Goal: Task Accomplishment & Management: Manage account settings

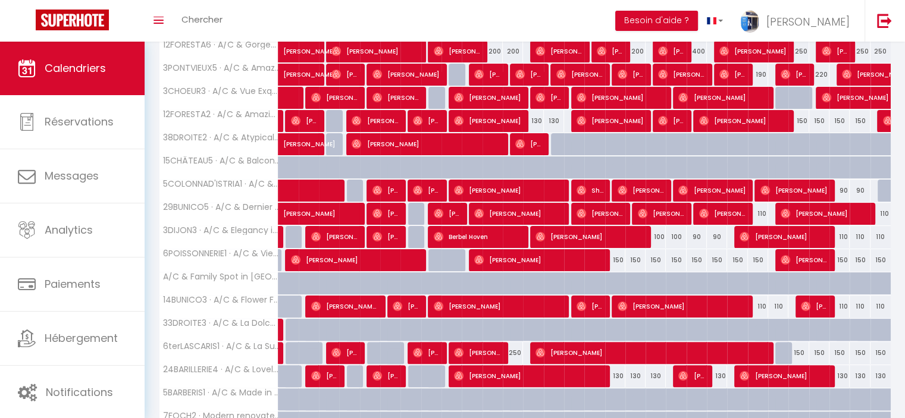
scroll to position [238, 0]
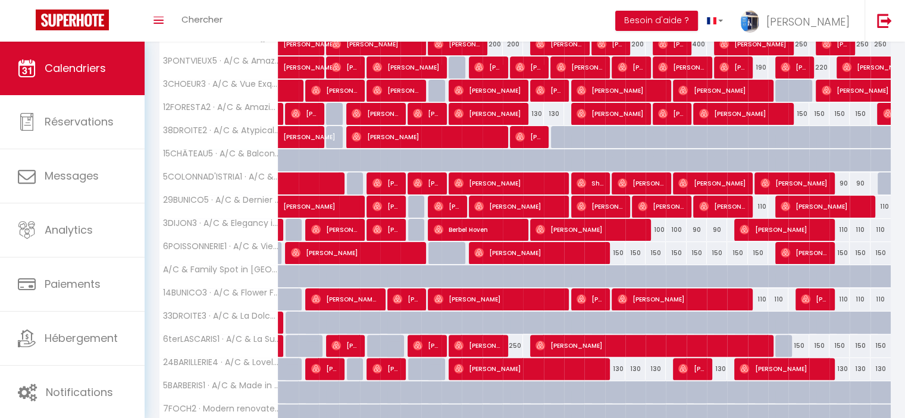
click at [859, 179] on div "90" at bounding box center [859, 183] width 20 height 22
type input "90"
type input "Lun 29 Septembre 2025"
type input "[DATE] Septembre 2025"
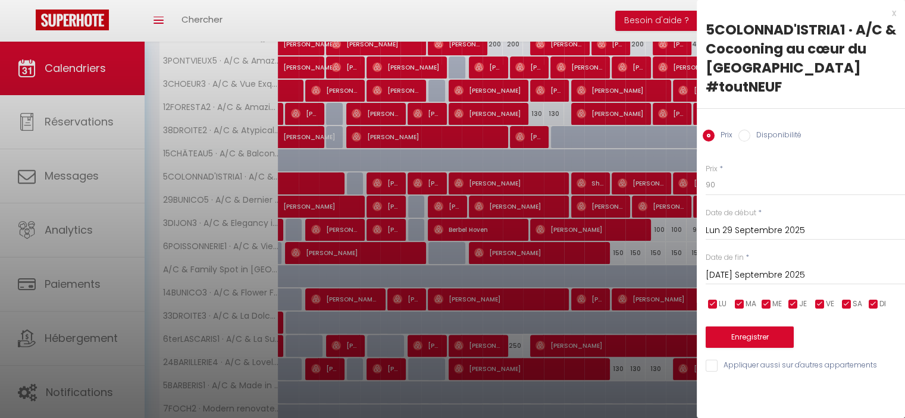
drag, startPoint x: 893, startPoint y: 14, endPoint x: 790, endPoint y: 178, distance: 193.6
click at [892, 14] on div "x" at bounding box center [795, 13] width 199 height 14
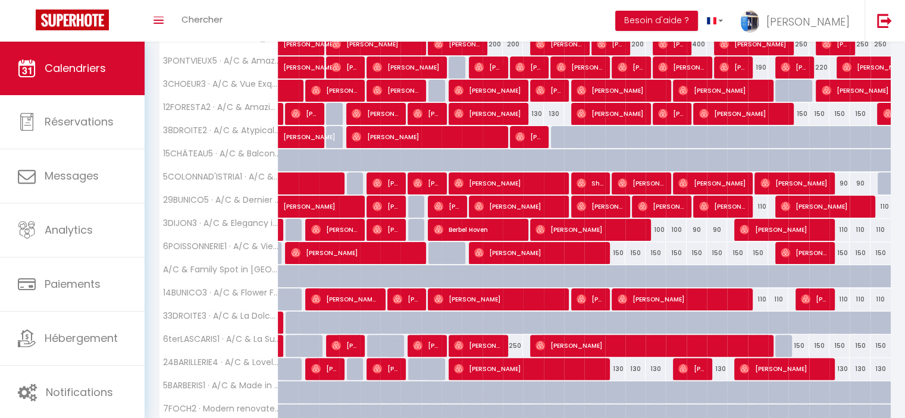
scroll to position [0, 0]
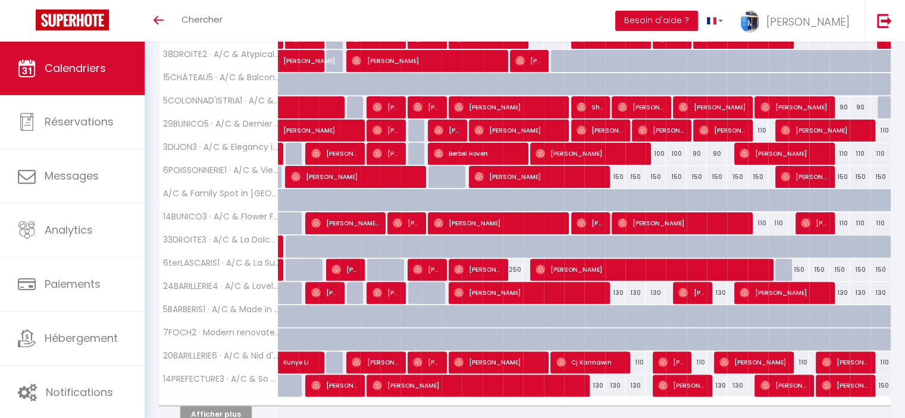
scroll to position [250, 0]
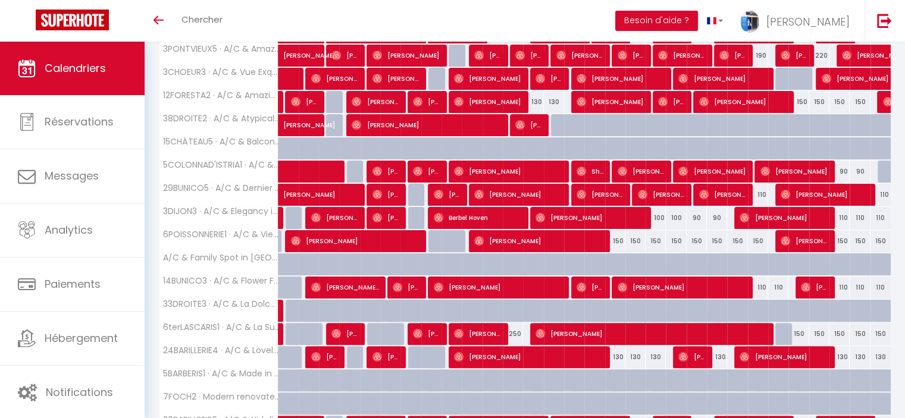
click at [859, 171] on div "90" at bounding box center [859, 172] width 20 height 22
type input "90"
type input "Lun 29 Septembre 2025"
type input "[DATE] Septembre 2025"
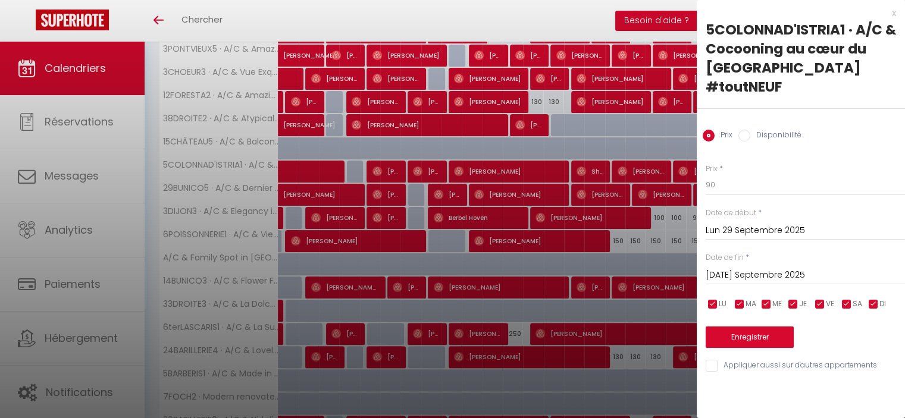
click at [749, 130] on input "Disponibilité" at bounding box center [744, 136] width 12 height 12
radio input "true"
radio input "false"
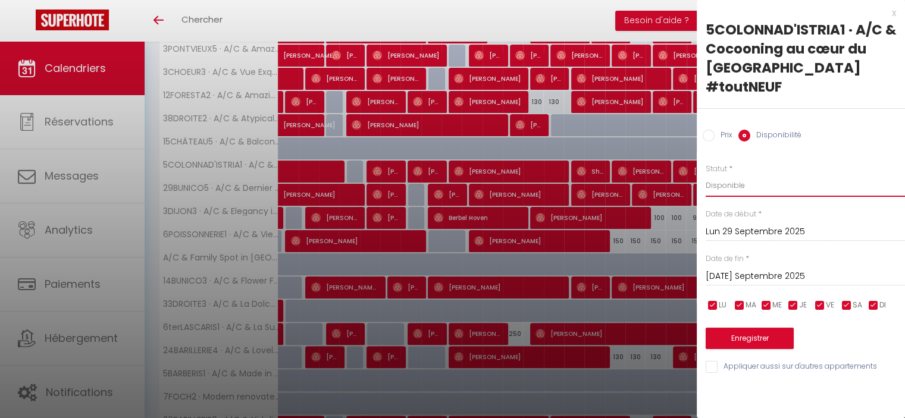
drag, startPoint x: 729, startPoint y: 167, endPoint x: 729, endPoint y: 176, distance: 8.9
click at [729, 174] on select "Disponible Indisponible" at bounding box center [804, 185] width 199 height 23
select select "0"
click at [705, 174] on select "Disponible Indisponible" at bounding box center [804, 185] width 199 height 23
click at [745, 328] on button "Enregistrer" at bounding box center [749, 338] width 88 height 21
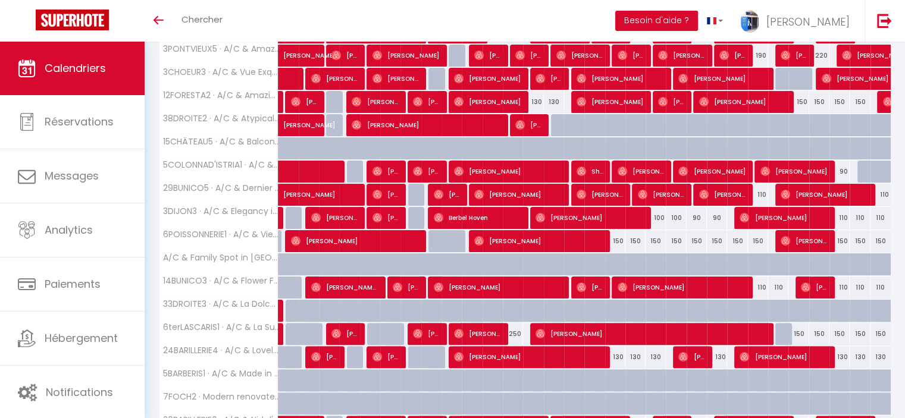
click at [862, 167] on div at bounding box center [867, 172] width 20 height 23
select select "1"
type input "Lun 29 Septembre 2025"
type input "[DATE] Septembre 2025"
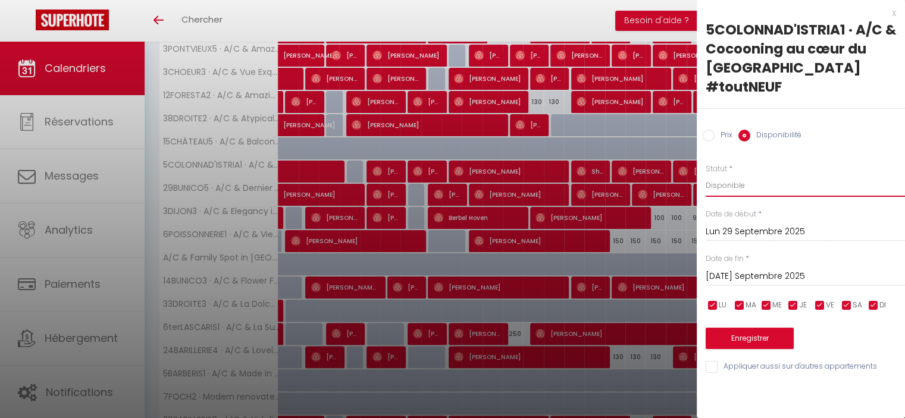
drag, startPoint x: 724, startPoint y: 166, endPoint x: 726, endPoint y: 175, distance: 9.1
click at [724, 174] on select "Disponible Indisponible" at bounding box center [804, 185] width 199 height 23
select select "0"
click at [705, 174] on select "Disponible Indisponible" at bounding box center [804, 185] width 199 height 23
click at [737, 328] on button "Enregistrer" at bounding box center [749, 338] width 88 height 21
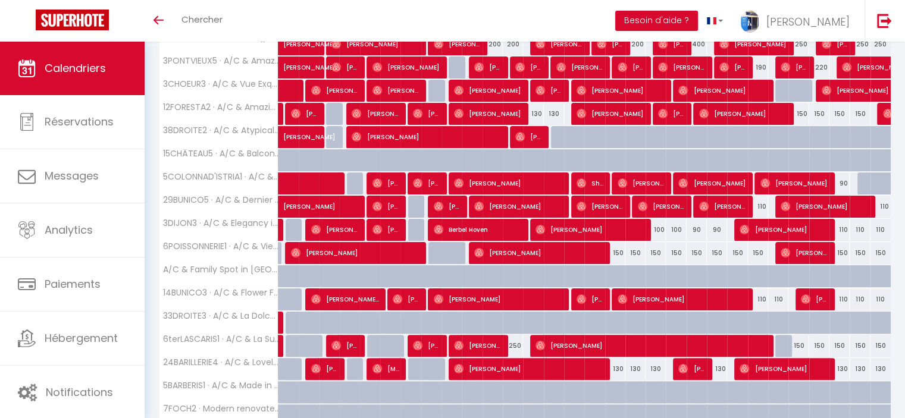
click at [859, 181] on div at bounding box center [867, 183] width 20 height 23
type input "90"
type input "Lun 29 Septembre 2025"
type input "[DATE] Septembre 2025"
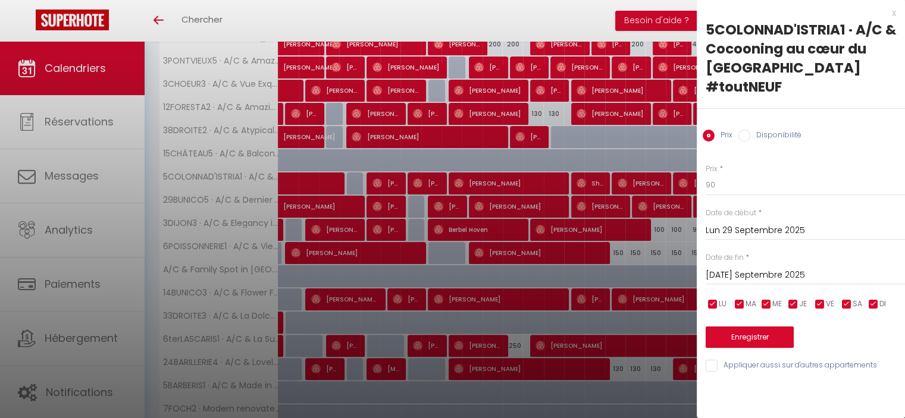
click at [745, 130] on input "Disponibilité" at bounding box center [744, 136] width 12 height 12
radio input "true"
radio input "false"
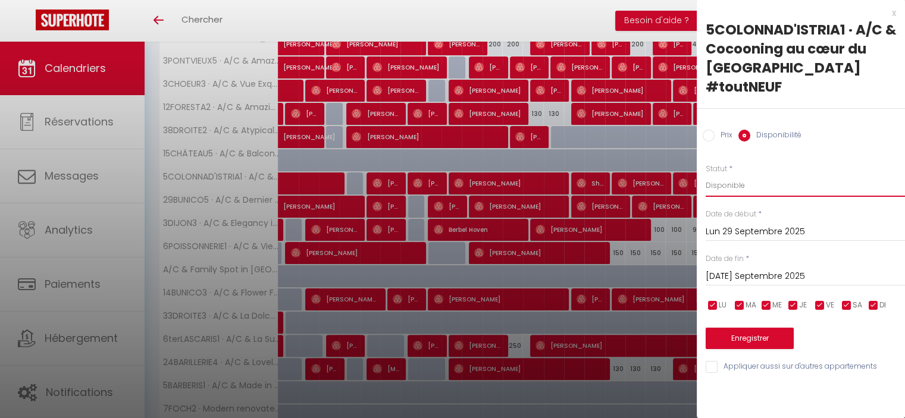
click at [718, 174] on select "Disponible Indisponible" at bounding box center [804, 185] width 199 height 23
select select "0"
click at [705, 174] on select "Disponible Indisponible" at bounding box center [804, 185] width 199 height 23
click at [736, 328] on button "Enregistrer" at bounding box center [749, 338] width 88 height 21
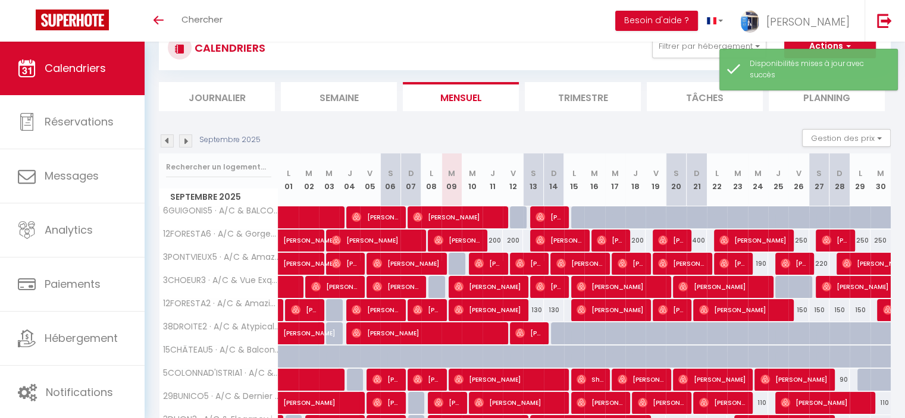
scroll to position [238, 0]
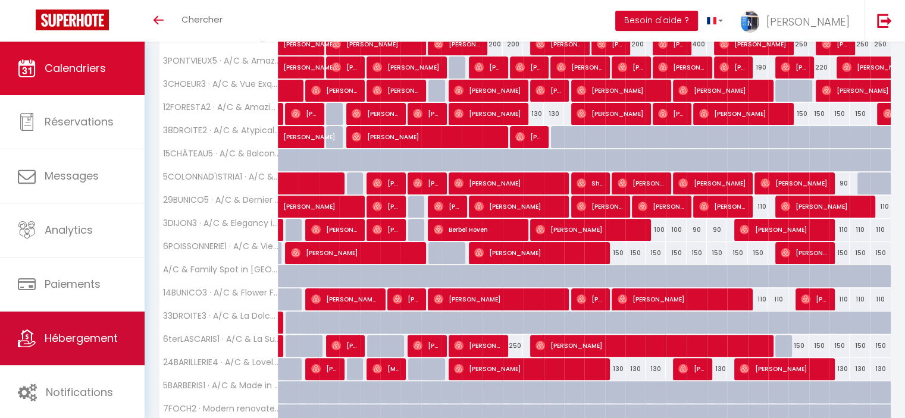
click at [103, 357] on link "Hébergement" at bounding box center [72, 339] width 145 height 54
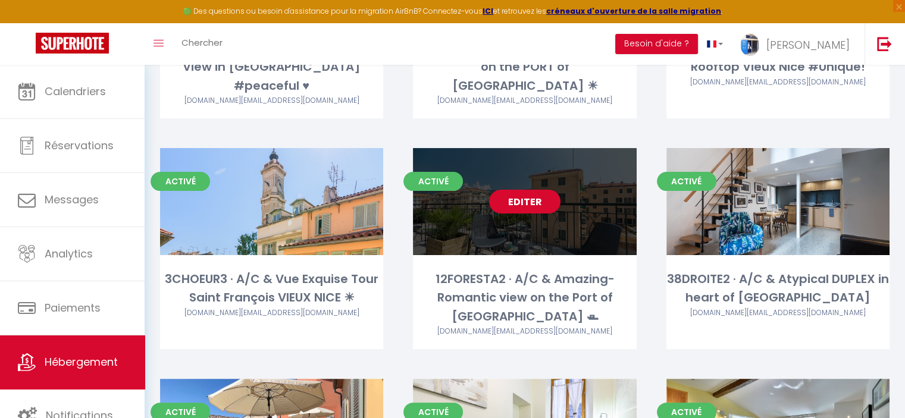
scroll to position [357, 0]
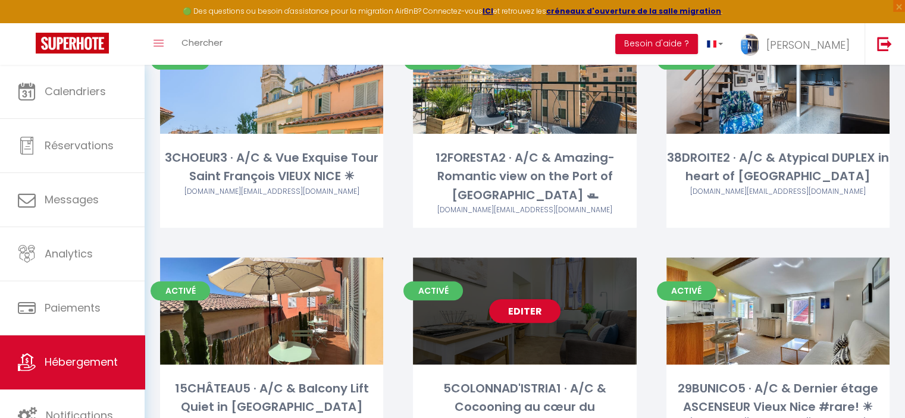
click at [521, 259] on div "Editer" at bounding box center [524, 311] width 223 height 107
click at [529, 299] on link "Editer" at bounding box center [524, 311] width 71 height 24
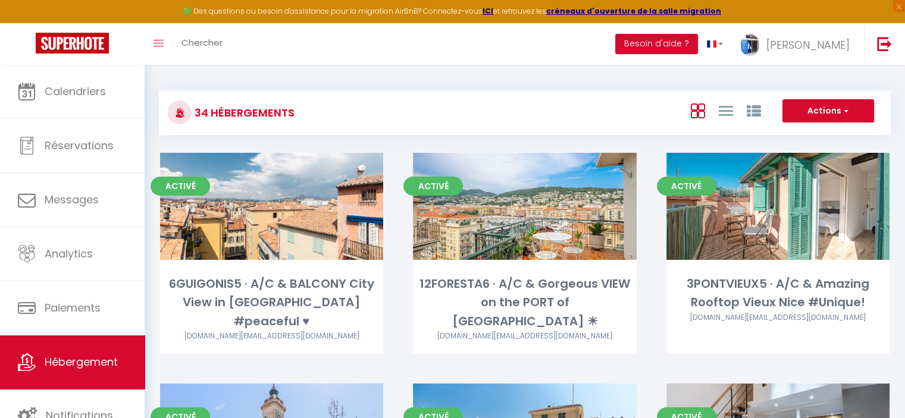
select select "3"
select select "2"
select select "1"
select select "28"
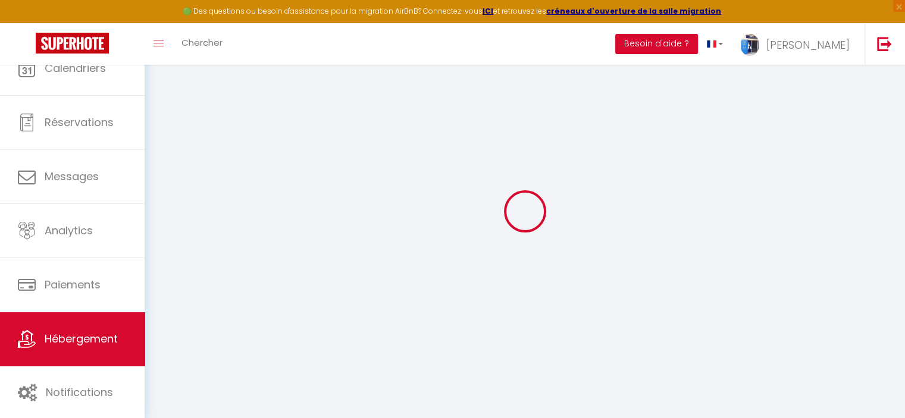
select select
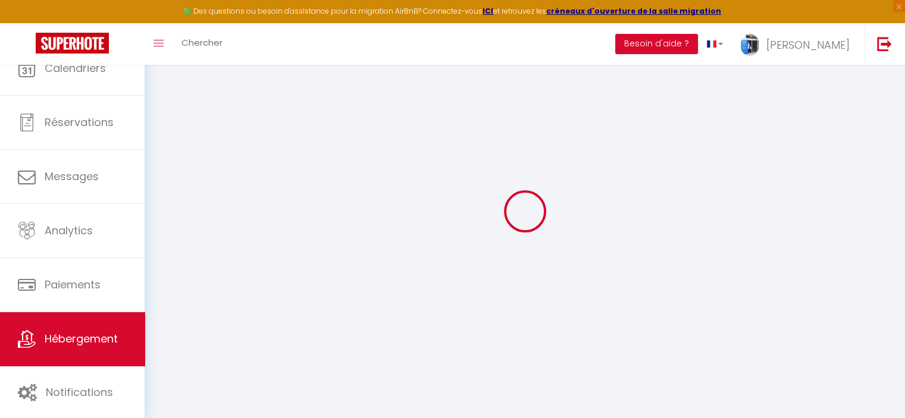
select select
checkbox input "false"
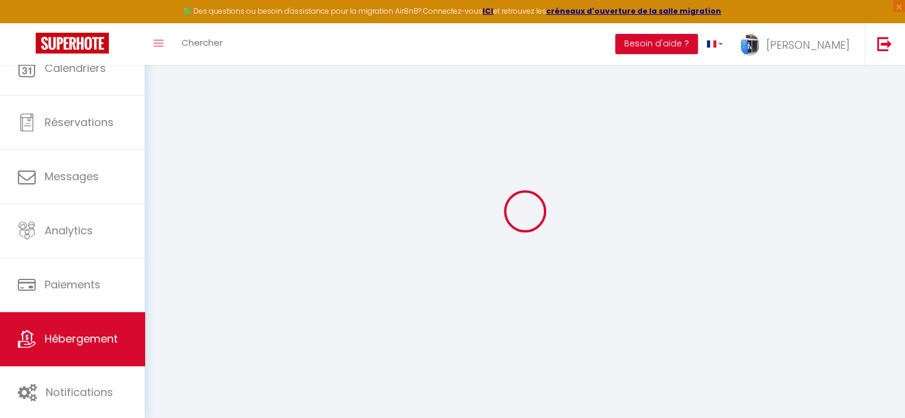
select select
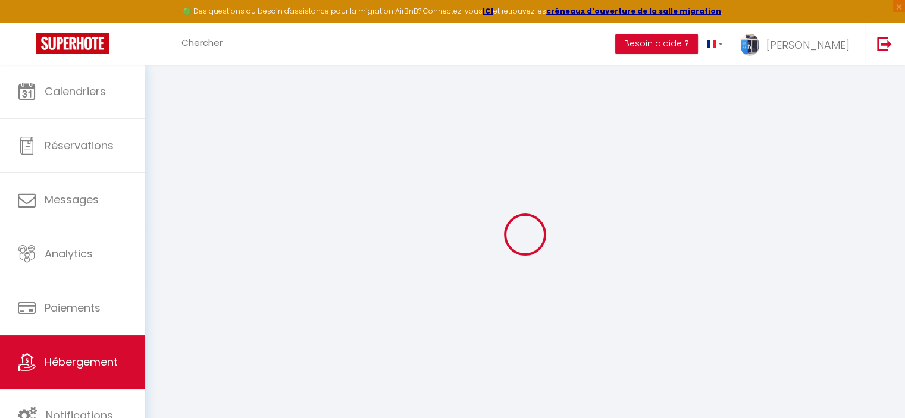
select select
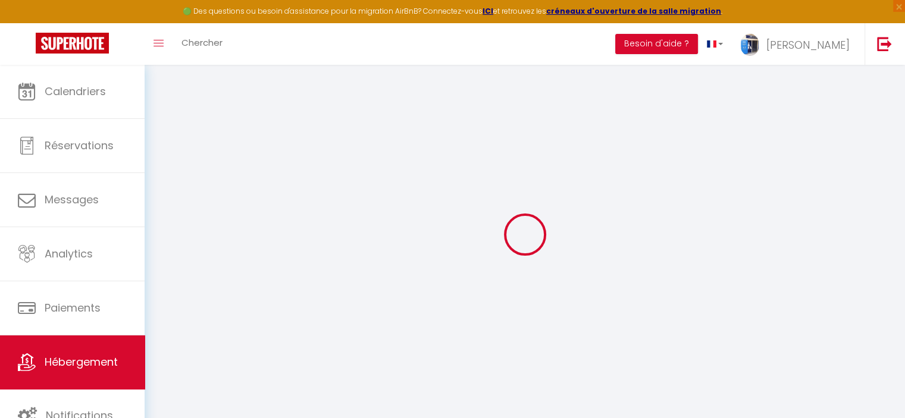
select select
checkbox input "false"
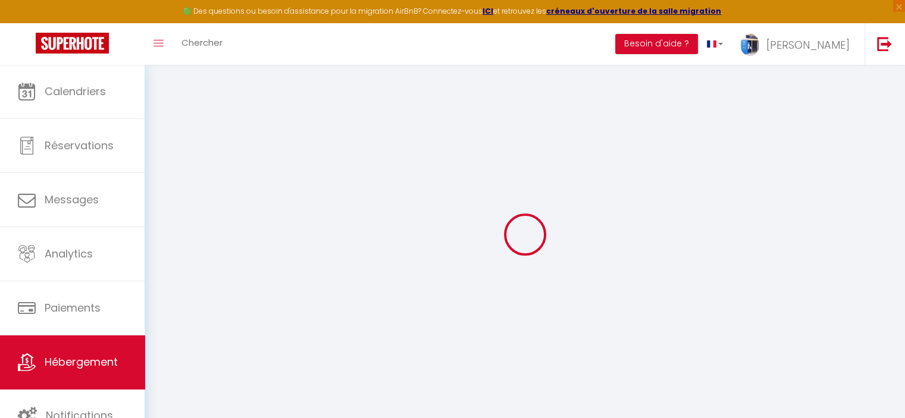
select select
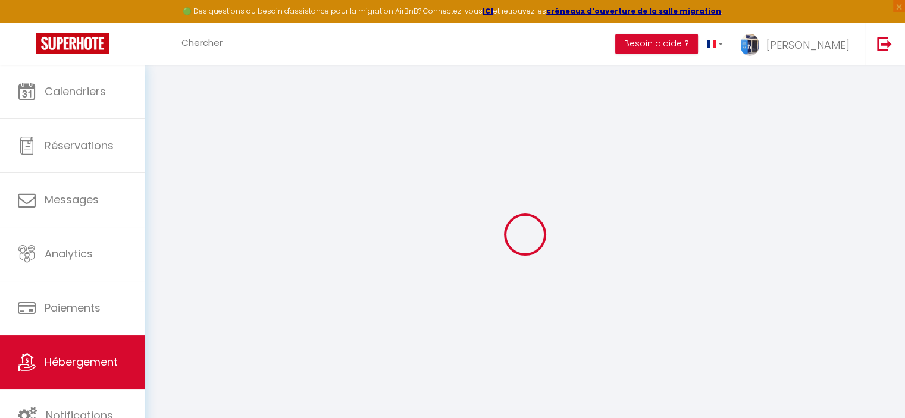
select select
checkbox input "false"
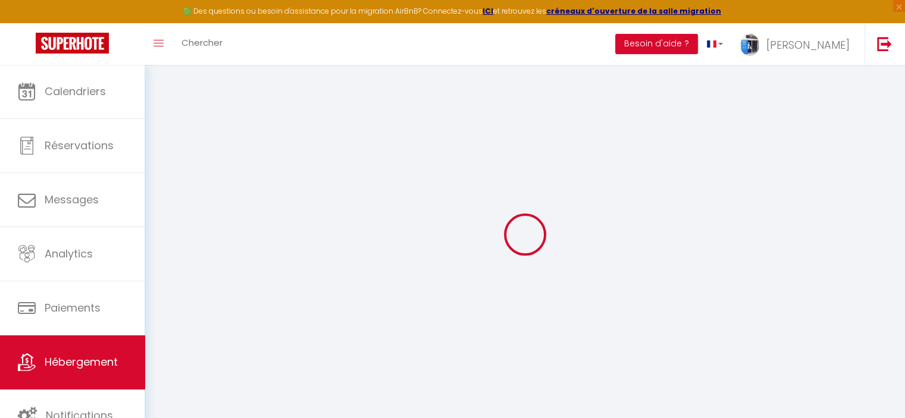
checkbox input "false"
select select
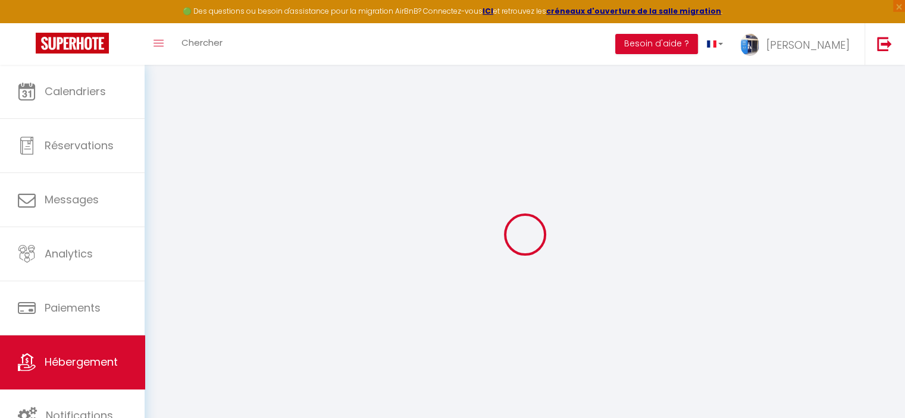
select select
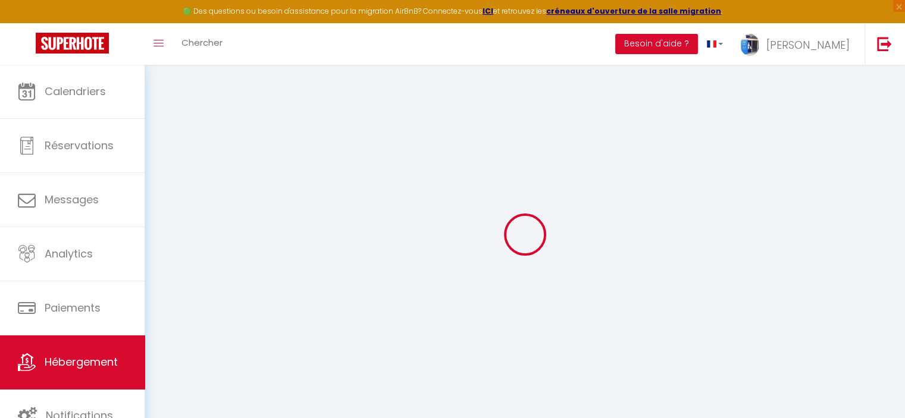
checkbox input "false"
select select
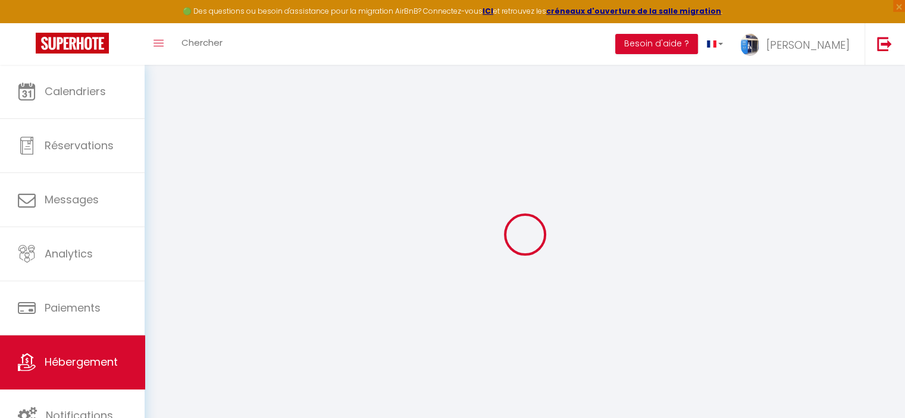
select select
type input "5COLONNAD'ISTRIA1 · A/C & Cocooning au cœur du [GEOGRAPHIC_DATA] #toutNEUF"
type input "Team HOST For YOU"
select select "2"
type input "50"
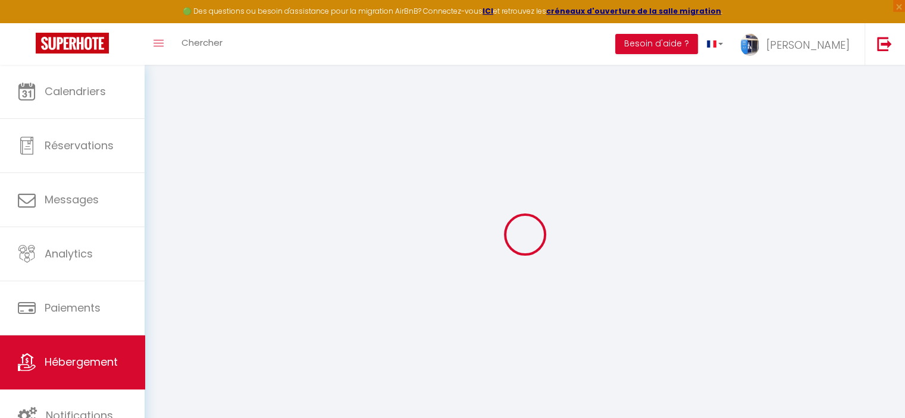
type input "60"
select select
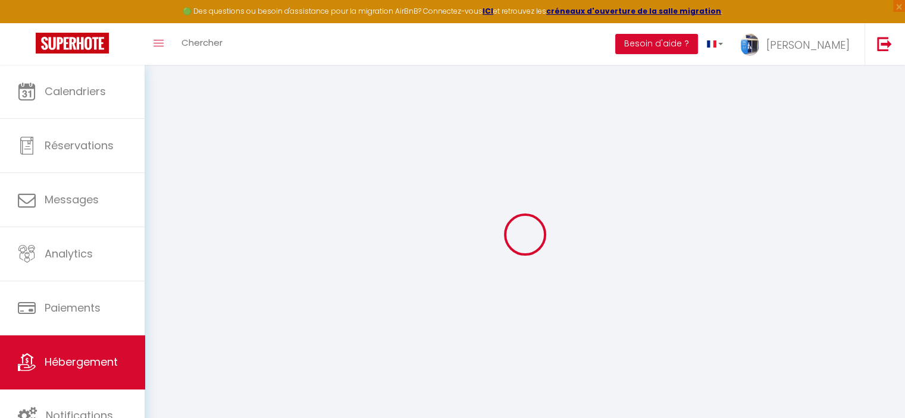
select select
type input "5 Rue Colonna d'Istria"
type input "06300"
type input "Nice"
type input "hostforyou.riviera@gmail.com"
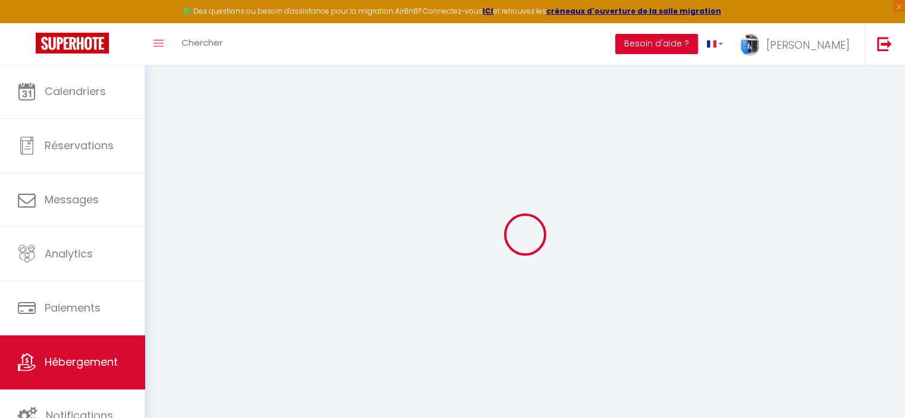
select select
checkbox input "false"
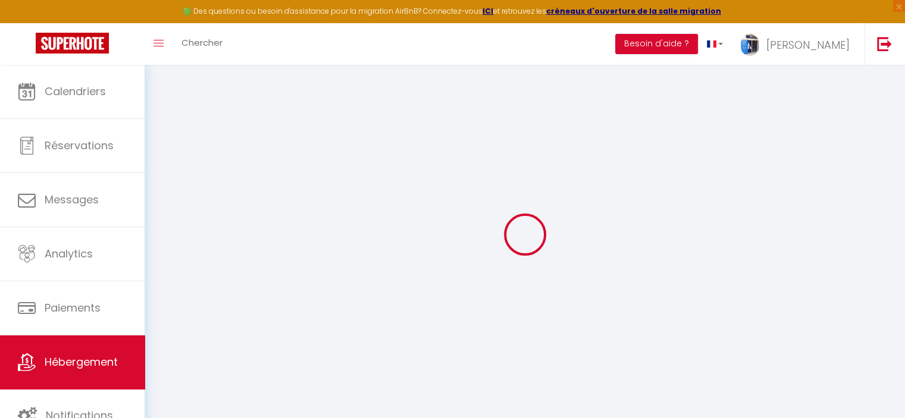
type input "0"
select select "+ 18 %"
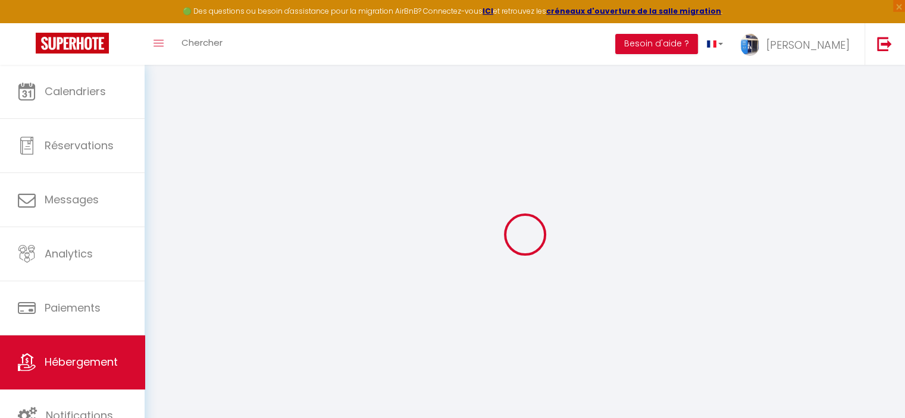
select select "+ 20 %"
select select
checkbox input "false"
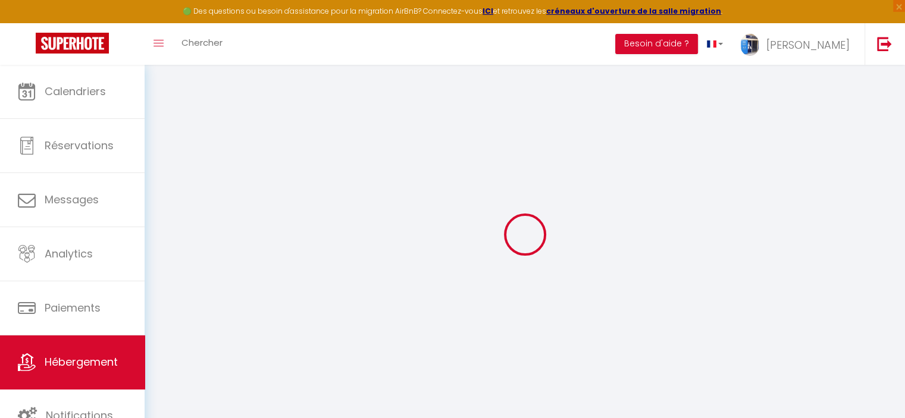
checkbox input "false"
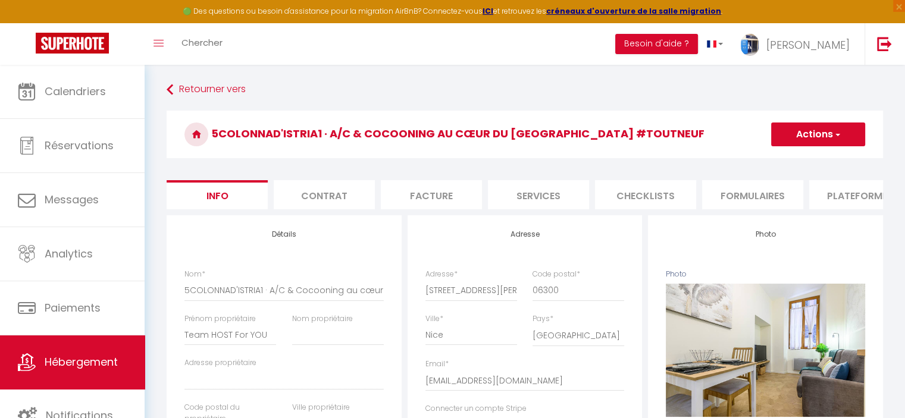
click at [843, 195] on li "Plateformes" at bounding box center [859, 194] width 101 height 29
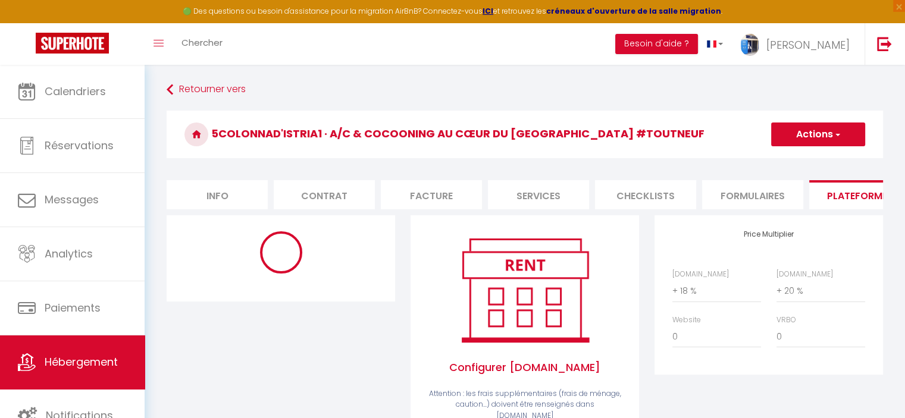
select select "EUR"
select select
select select "6417-42212215"
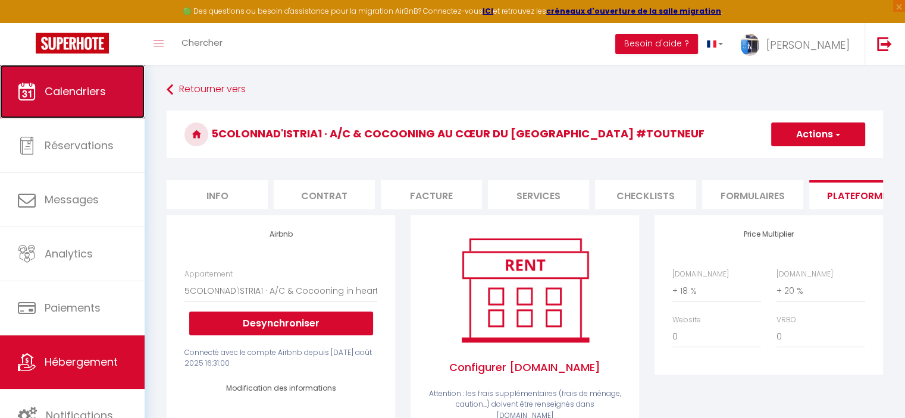
click at [59, 84] on span "Calendriers" at bounding box center [75, 91] width 61 height 15
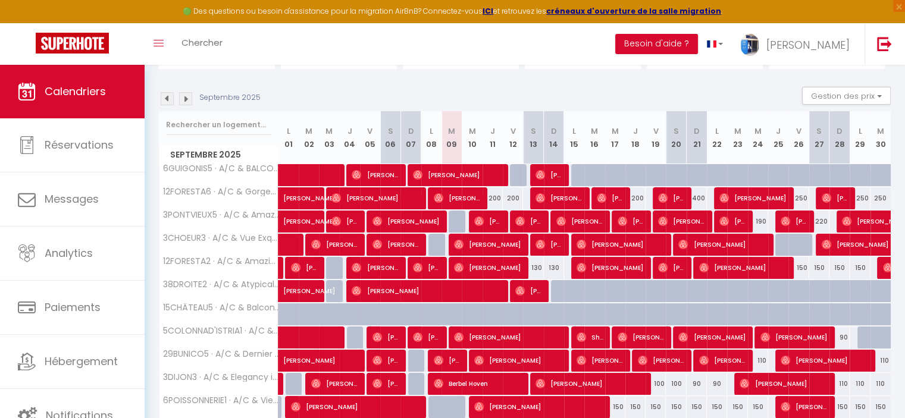
scroll to position [238, 0]
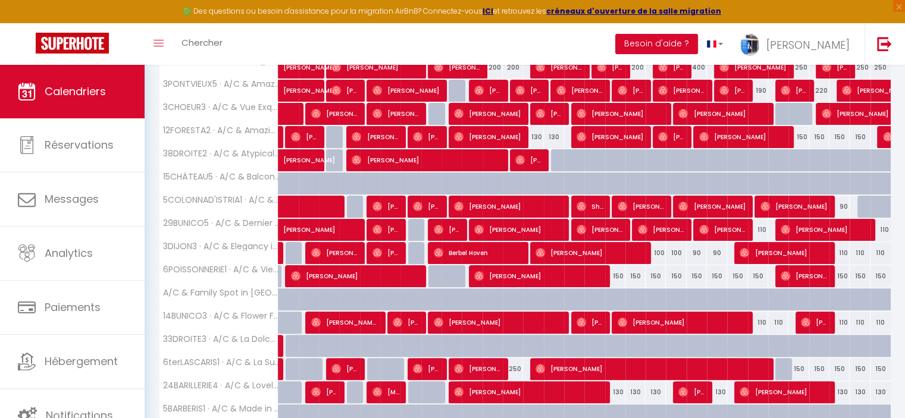
click at [840, 208] on div "90" at bounding box center [839, 207] width 20 height 22
type input "90"
type input "Dim 28 Septembre 2025"
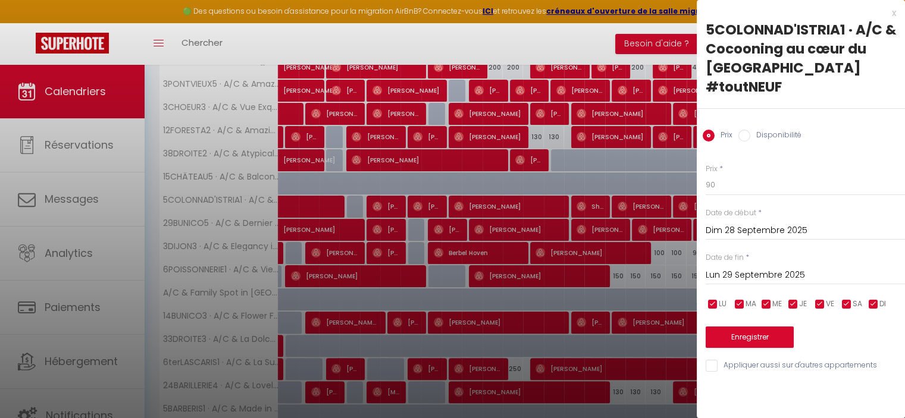
click at [776, 268] on input "Lun 29 Septembre 2025" at bounding box center [804, 275] width 199 height 15
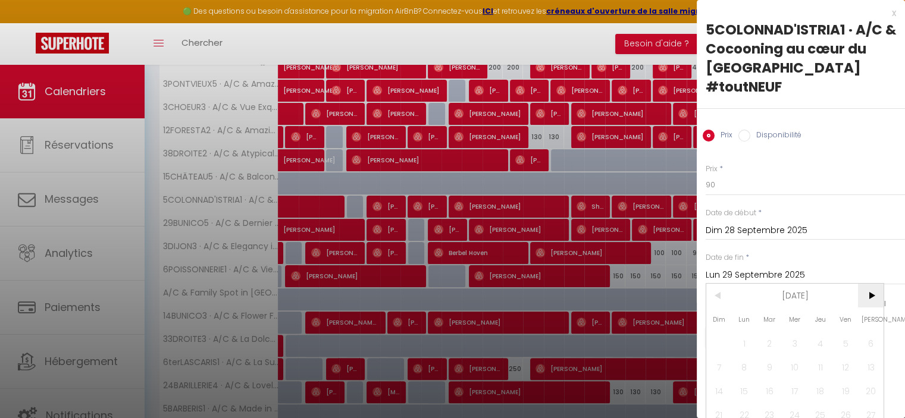
click at [881, 284] on span ">" at bounding box center [871, 296] width 26 height 24
click at [790, 331] on span "1" at bounding box center [795, 343] width 26 height 24
type input "Mer 01 Octobre 2025"
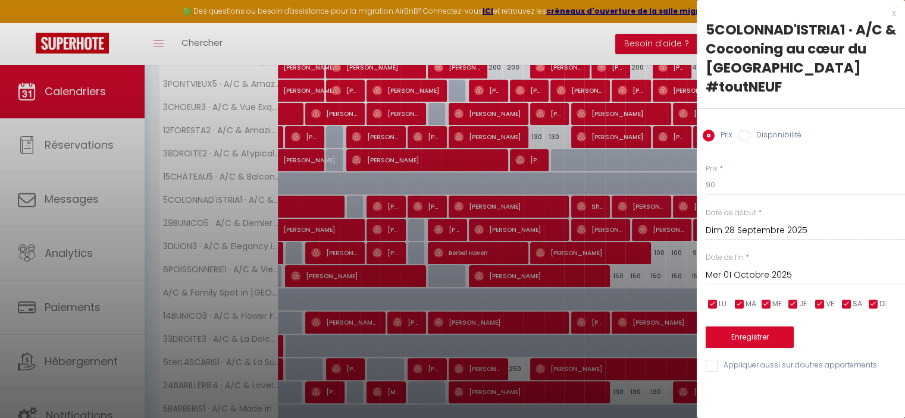
click at [748, 123] on div "Prix Disponibilité" at bounding box center [800, 129] width 208 height 40
click at [734, 118] on div "Prix Disponibilité" at bounding box center [800, 129] width 208 height 40
click at [746, 130] on input "Disponibilité" at bounding box center [744, 136] width 12 height 12
radio input "true"
radio input "false"
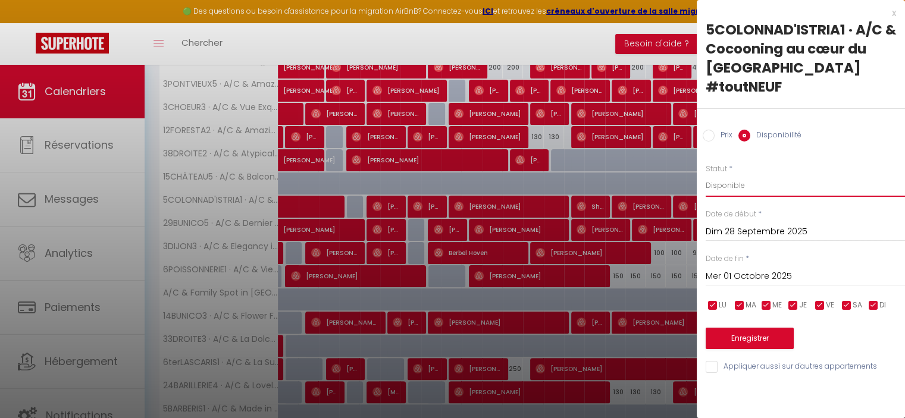
click at [730, 174] on select "Disponible Indisponible" at bounding box center [804, 185] width 199 height 23
click at [705, 174] on select "Disponible Indisponible" at bounding box center [804, 185] width 199 height 23
click at [727, 209] on label "Date de début" at bounding box center [730, 214] width 51 height 11
click at [727, 174] on select "Disponible Indisponible" at bounding box center [804, 185] width 199 height 23
select select "0"
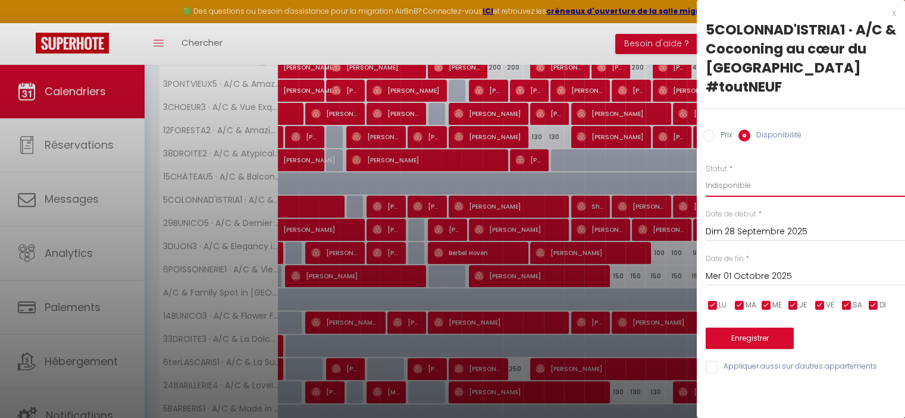
click at [705, 174] on select "Disponible Indisponible" at bounding box center [804, 185] width 199 height 23
click at [735, 328] on button "Enregistrer" at bounding box center [749, 338] width 88 height 21
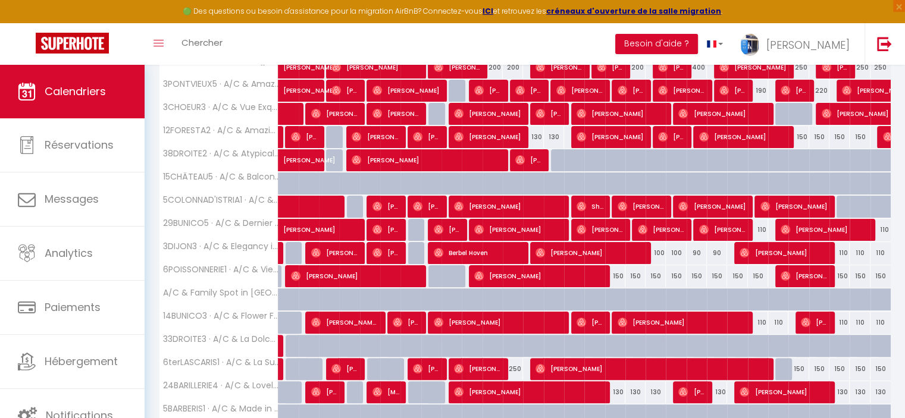
click at [841, 204] on div at bounding box center [846, 207] width 20 height 23
select select "1"
type input "Dim 28 Septembre 2025"
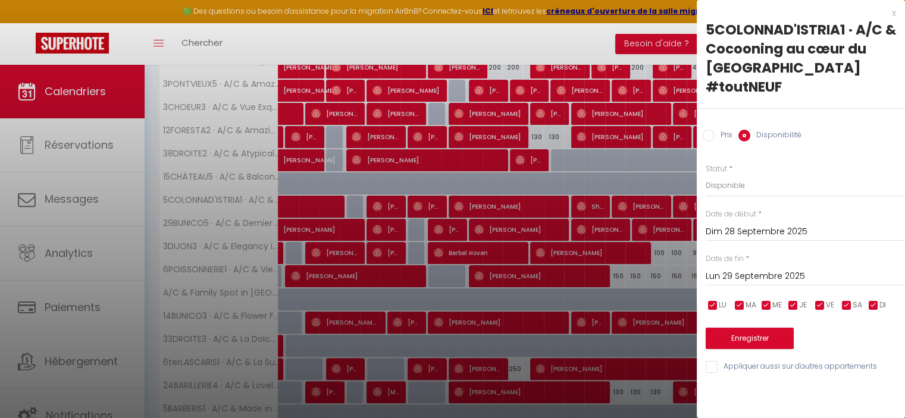
click at [760, 269] on input "Lun 29 Septembre 2025" at bounding box center [804, 276] width 199 height 15
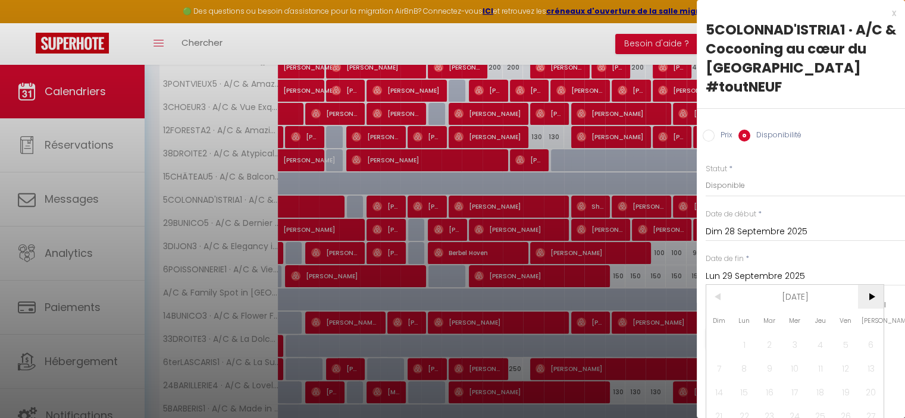
click at [877, 285] on span ">" at bounding box center [871, 297] width 26 height 24
click at [796, 332] on span "1" at bounding box center [795, 344] width 26 height 24
type input "Mer 01 Octobre 2025"
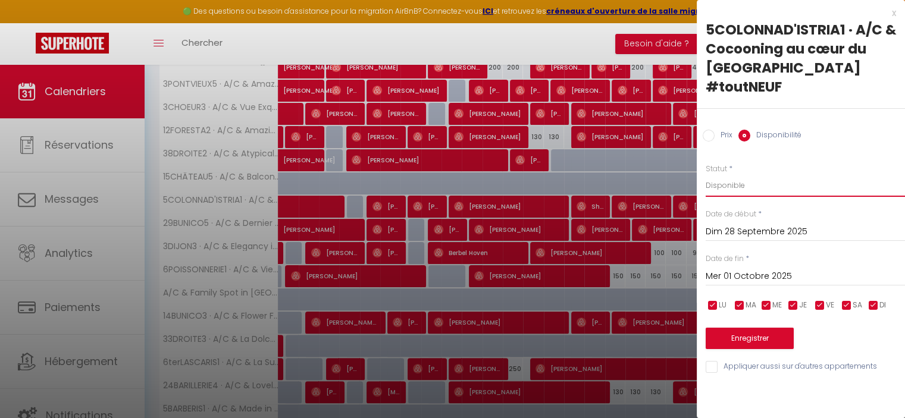
click at [727, 174] on select "Disponible Indisponible" at bounding box center [804, 185] width 199 height 23
select select "0"
click at [705, 174] on select "Disponible Indisponible" at bounding box center [804, 185] width 199 height 23
click at [746, 328] on button "Enregistrer" at bounding box center [749, 338] width 88 height 21
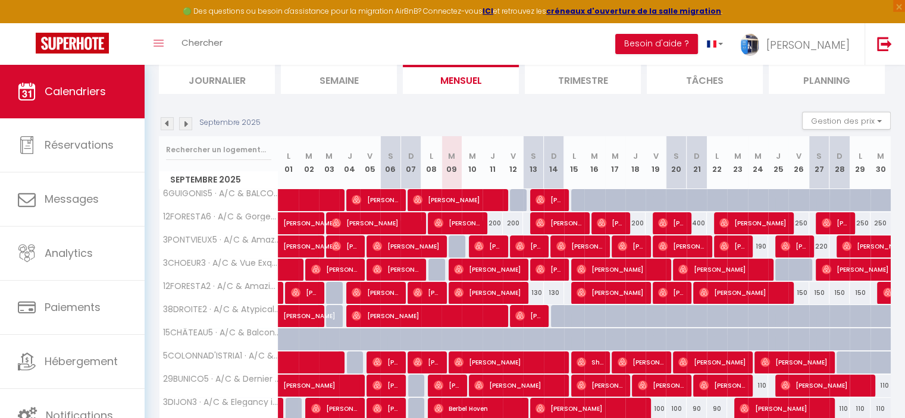
scroll to position [0, 0]
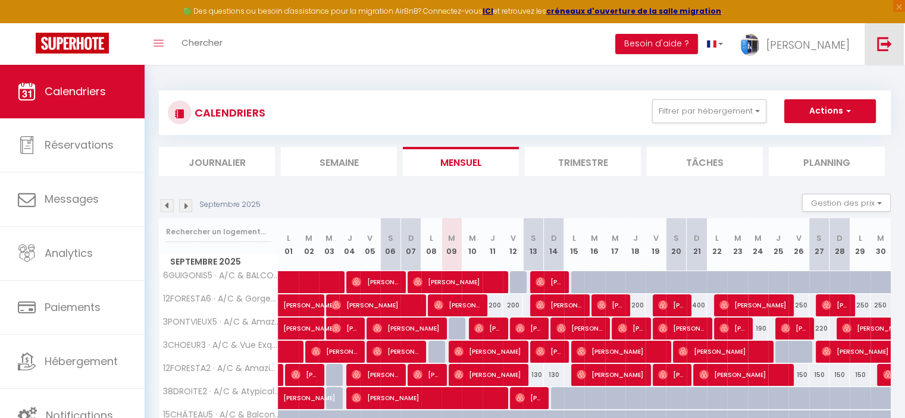
click at [871, 47] on link at bounding box center [883, 44] width 39 height 42
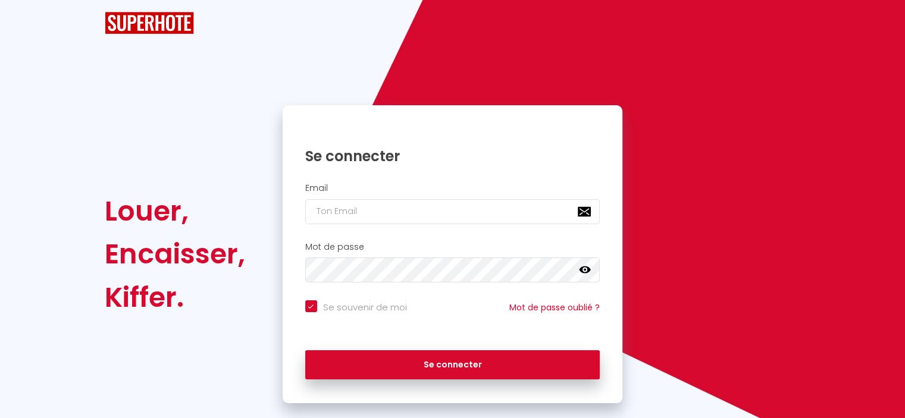
checkbox input "true"
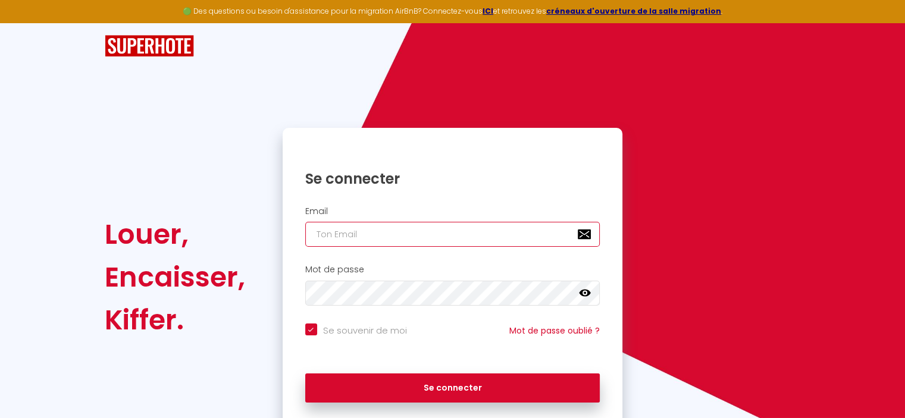
type input "[DOMAIN_NAME][EMAIL_ADDRESS][DOMAIN_NAME]"
click at [586, 293] on icon at bounding box center [585, 293] width 12 height 12
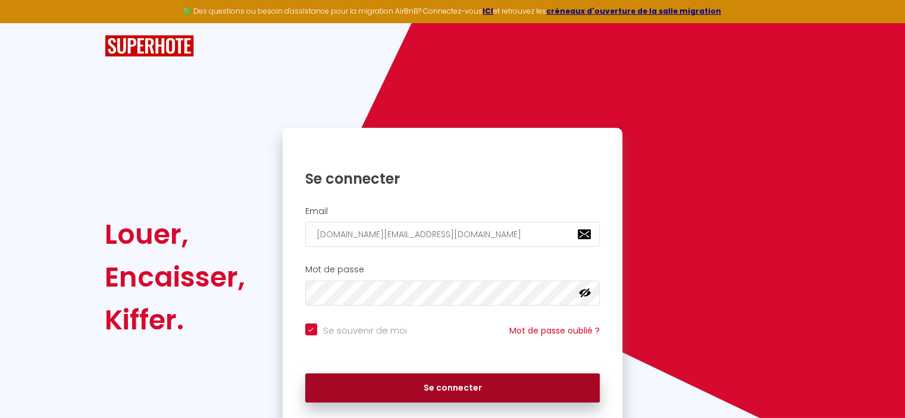
click at [409, 384] on button "Se connecter" at bounding box center [452, 389] width 295 height 30
checkbox input "true"
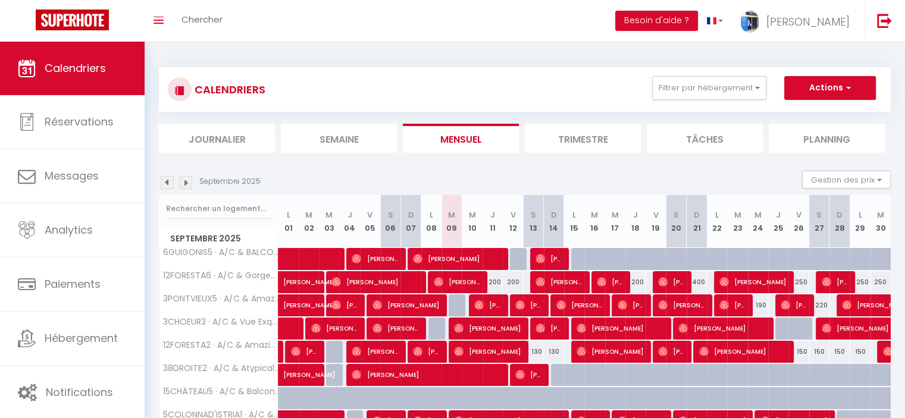
scroll to position [238, 0]
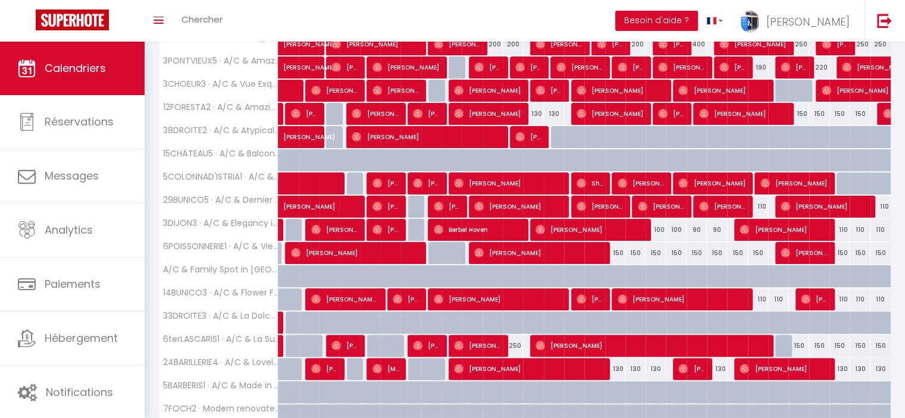
click at [842, 180] on div at bounding box center [846, 183] width 20 height 23
type input "90"
select select "1"
type input "Dim 28 Septembre 2025"
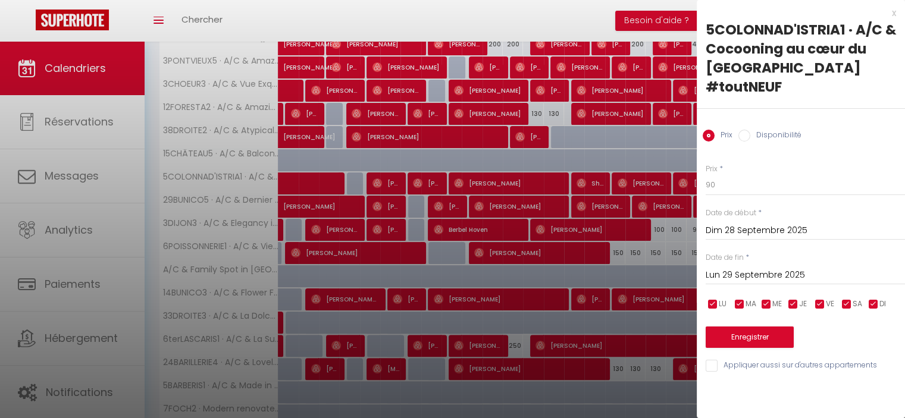
click at [773, 268] on input "Lun 29 Septembre 2025" at bounding box center [804, 275] width 199 height 15
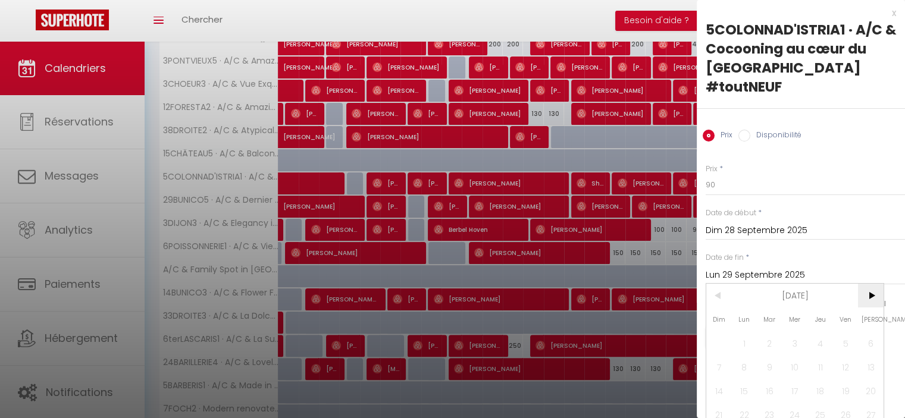
click at [869, 284] on span ">" at bounding box center [871, 296] width 26 height 24
click at [795, 331] on span "1" at bounding box center [795, 343] width 26 height 24
type input "Mer 01 Octobre 2025"
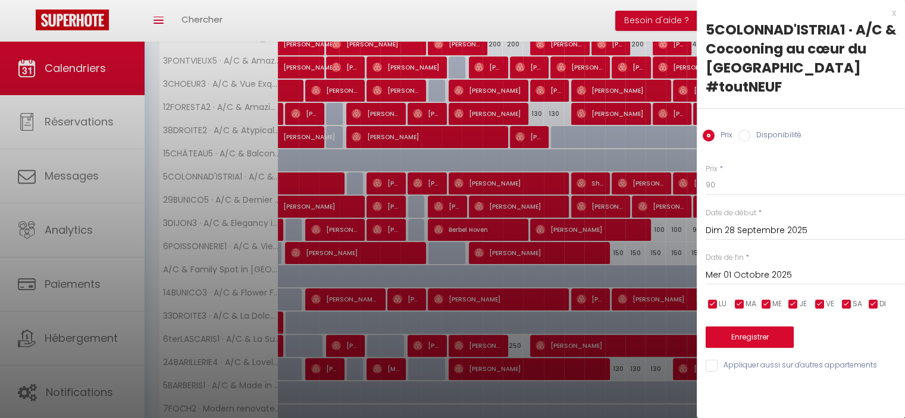
click at [748, 130] on input "Disponibilité" at bounding box center [744, 136] width 12 height 12
radio input "true"
radio input "false"
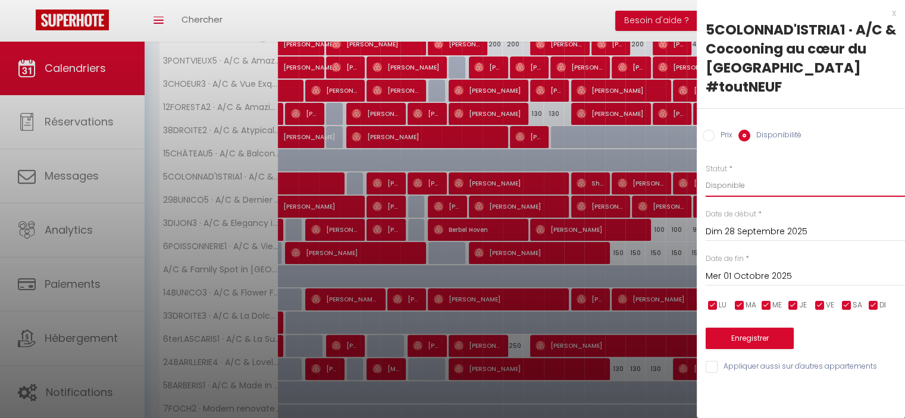
click at [730, 174] on select "Disponible Indisponible" at bounding box center [804, 185] width 199 height 23
select select "0"
click at [705, 174] on select "Disponible Indisponible" at bounding box center [804, 185] width 199 height 23
click at [743, 328] on button "Enregistrer" at bounding box center [749, 338] width 88 height 21
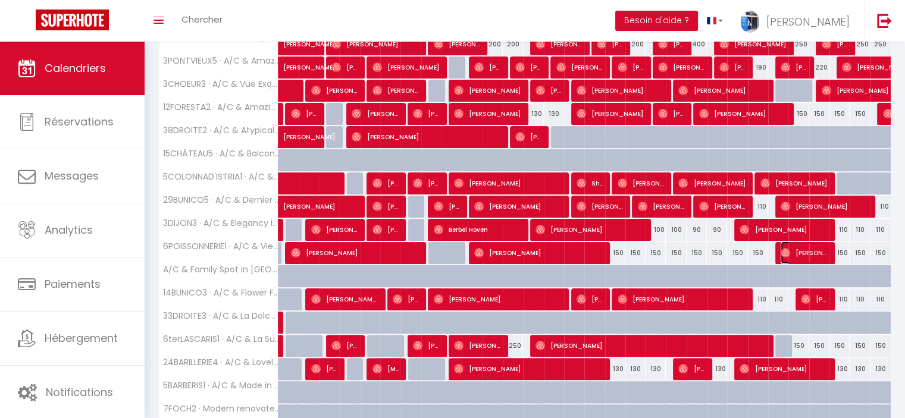
click at [782, 252] on img at bounding box center [785, 253] width 10 height 10
select select "OK"
select select "0"
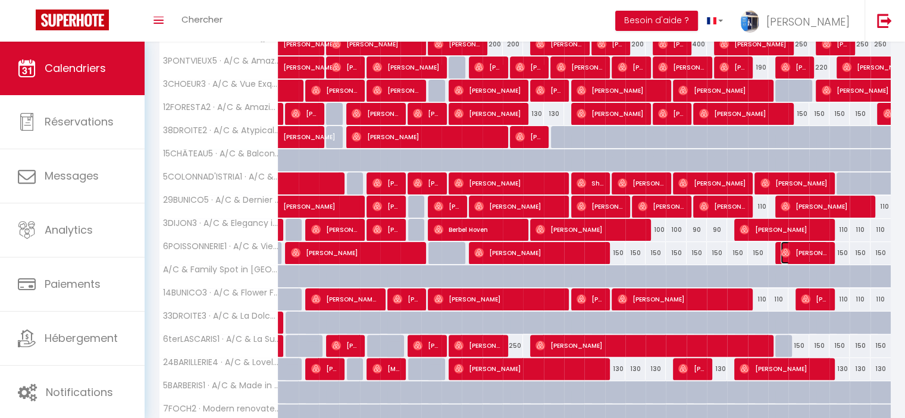
select select "1"
select select
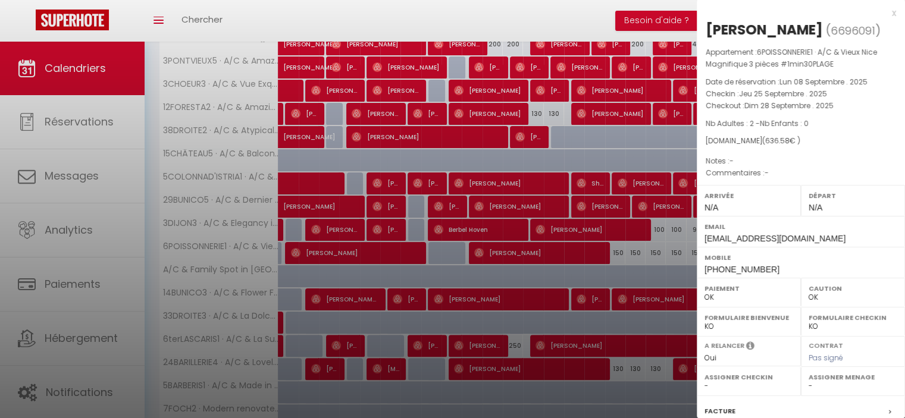
drag, startPoint x: 883, startPoint y: 11, endPoint x: 865, endPoint y: 46, distance: 39.4
click at [882, 11] on div "x" at bounding box center [795, 13] width 199 height 14
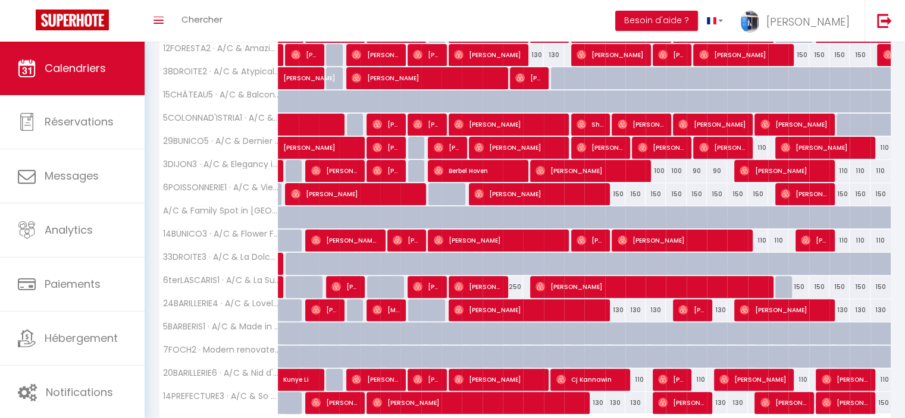
scroll to position [369, 0]
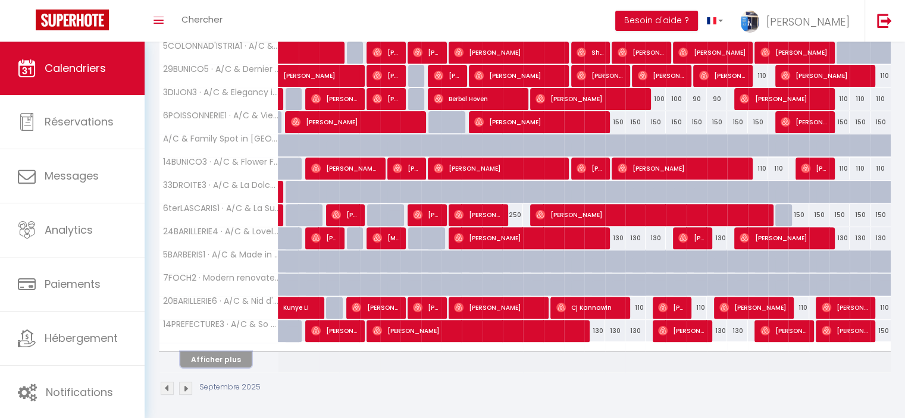
drag, startPoint x: 218, startPoint y: 360, endPoint x: 231, endPoint y: 309, distance: 52.4
click at [217, 359] on button "Afficher plus" at bounding box center [215, 360] width 71 height 16
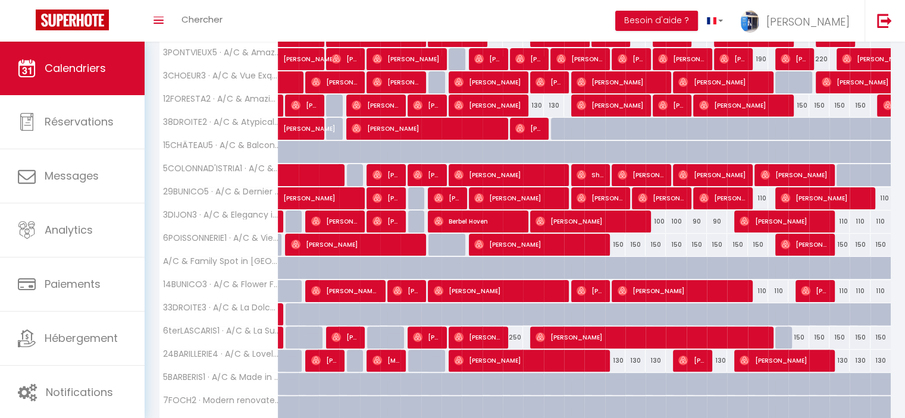
scroll to position [0, 0]
